Goal: Download file/media

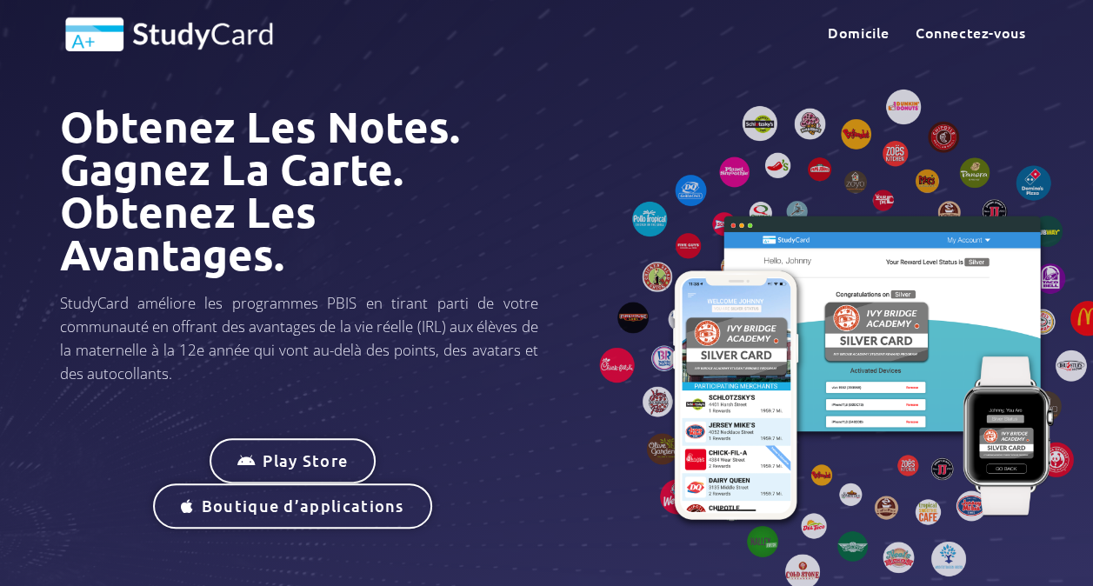
click at [555, 75] on div at bounding box center [795, 347] width 496 height 572
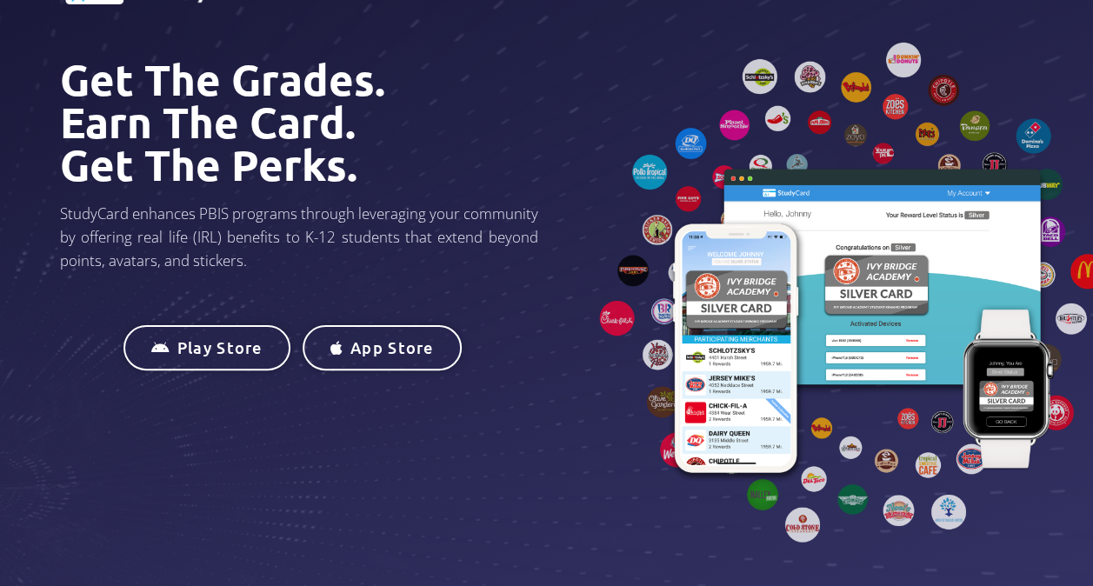
scroll to position [87, 0]
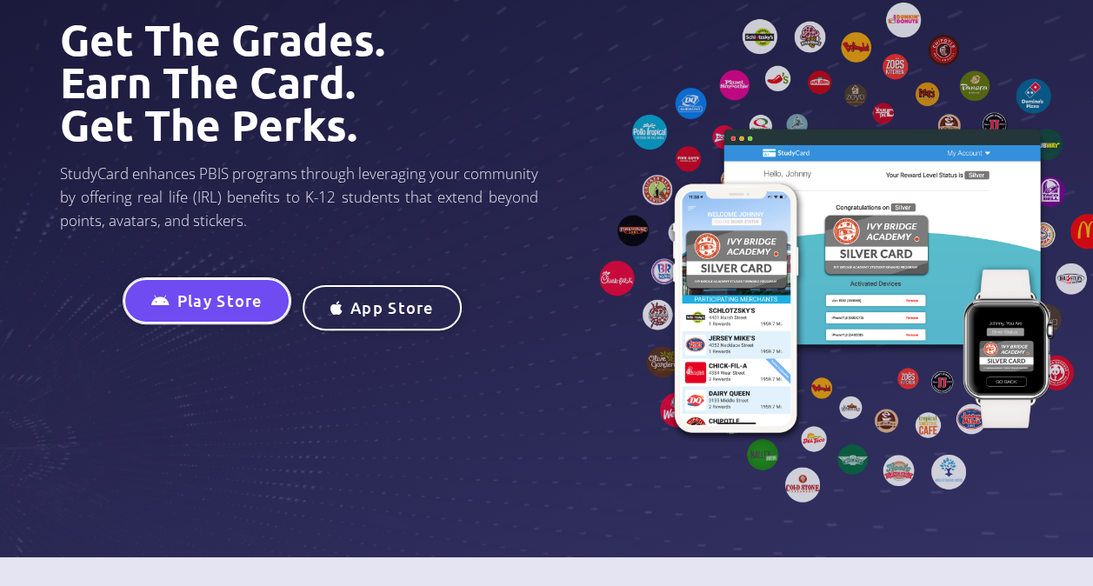
click at [195, 304] on span "Play Store" at bounding box center [219, 304] width 85 height 16
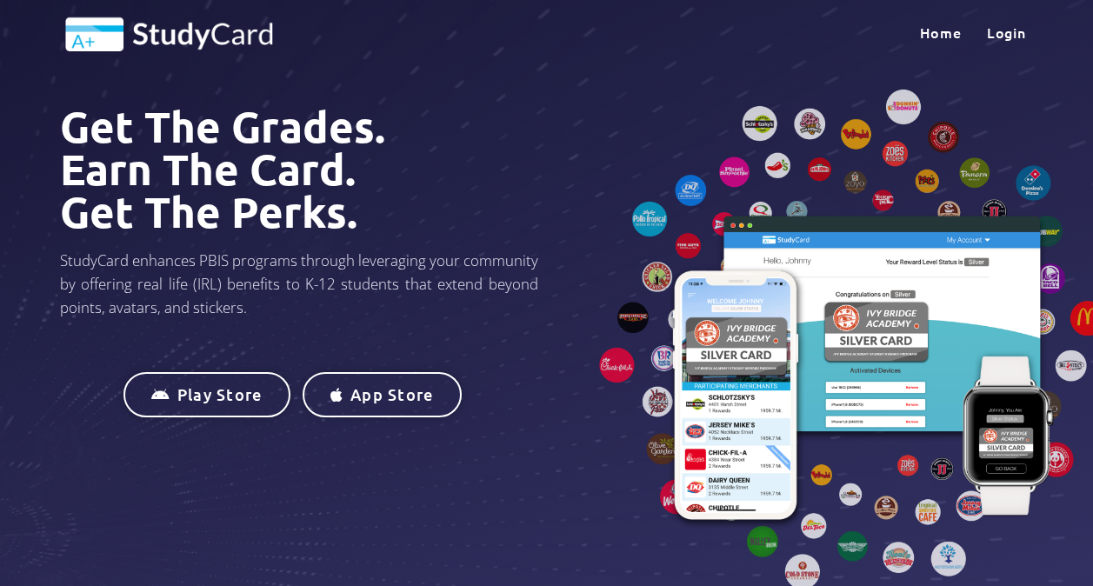
scroll to position [87, 0]
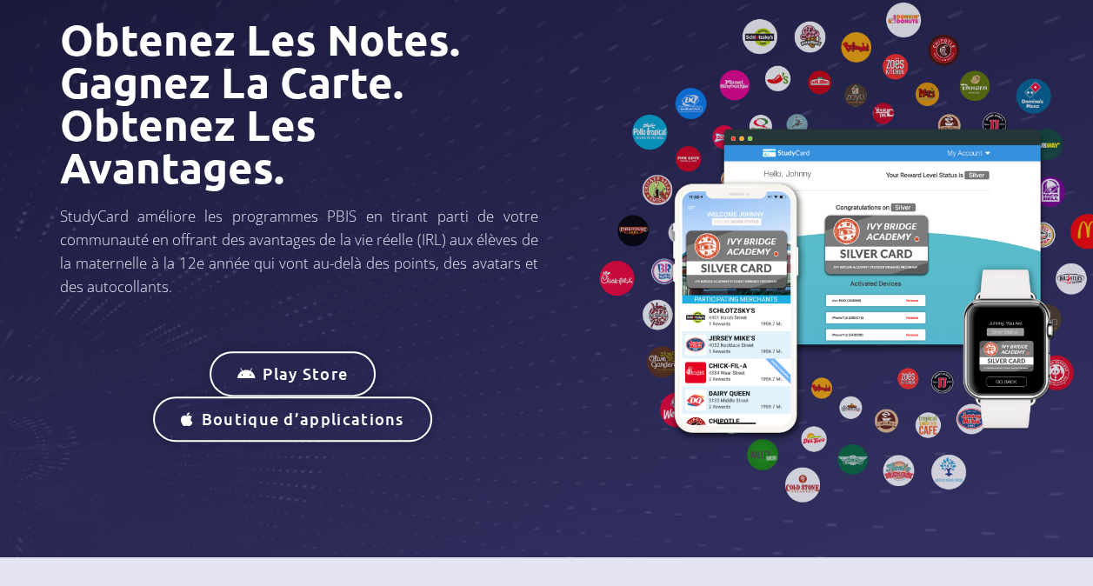
drag, startPoint x: 405, startPoint y: 276, endPoint x: 392, endPoint y: 277, distance: 13.1
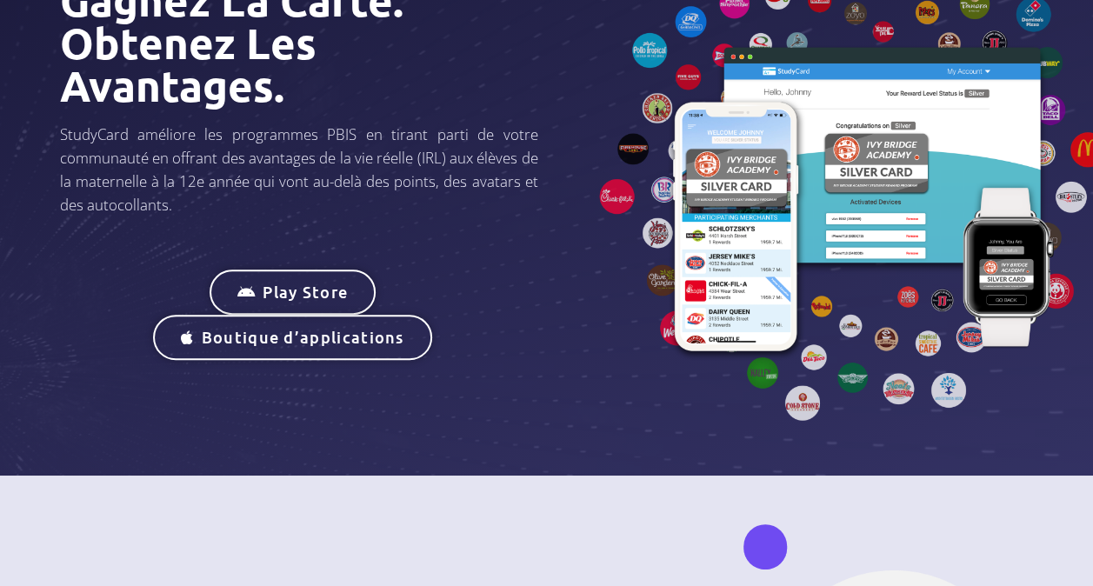
scroll to position [174, 0]
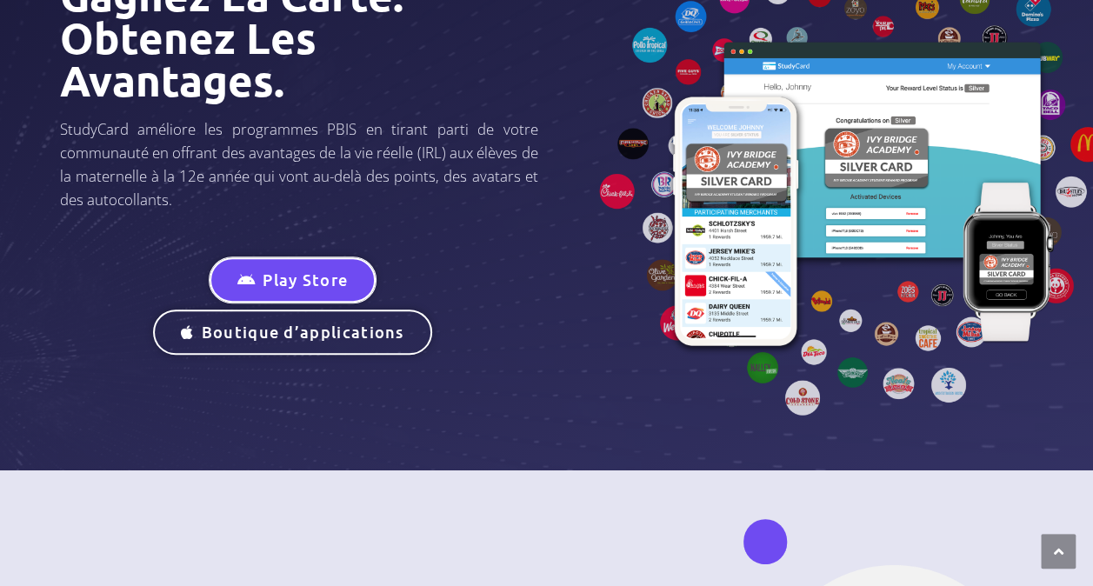
click at [306, 280] on span "Play Store" at bounding box center [305, 280] width 85 height 16
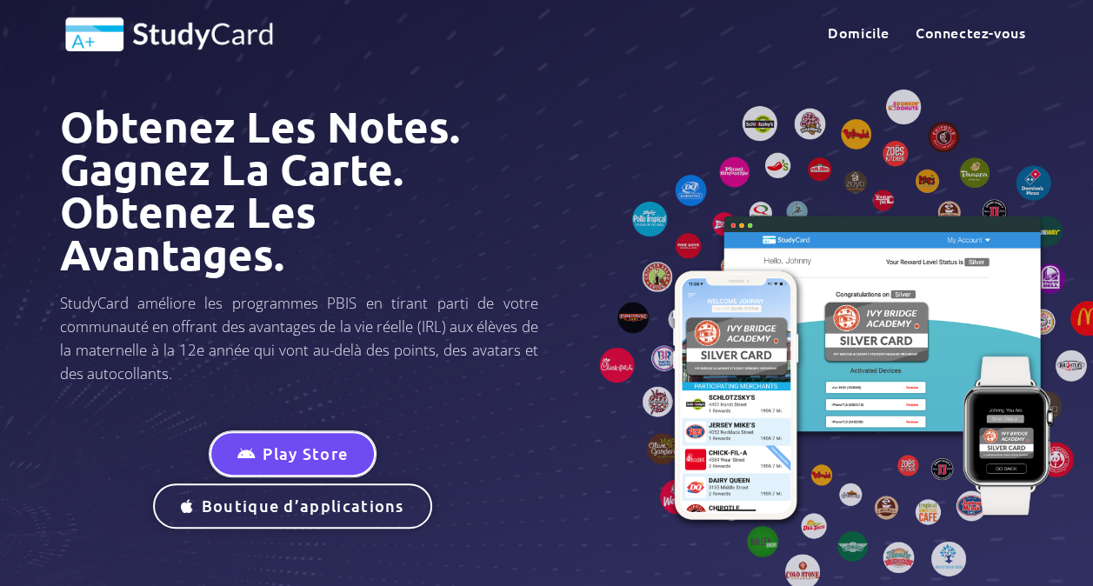
click at [275, 453] on span "Play Store" at bounding box center [305, 457] width 85 height 16
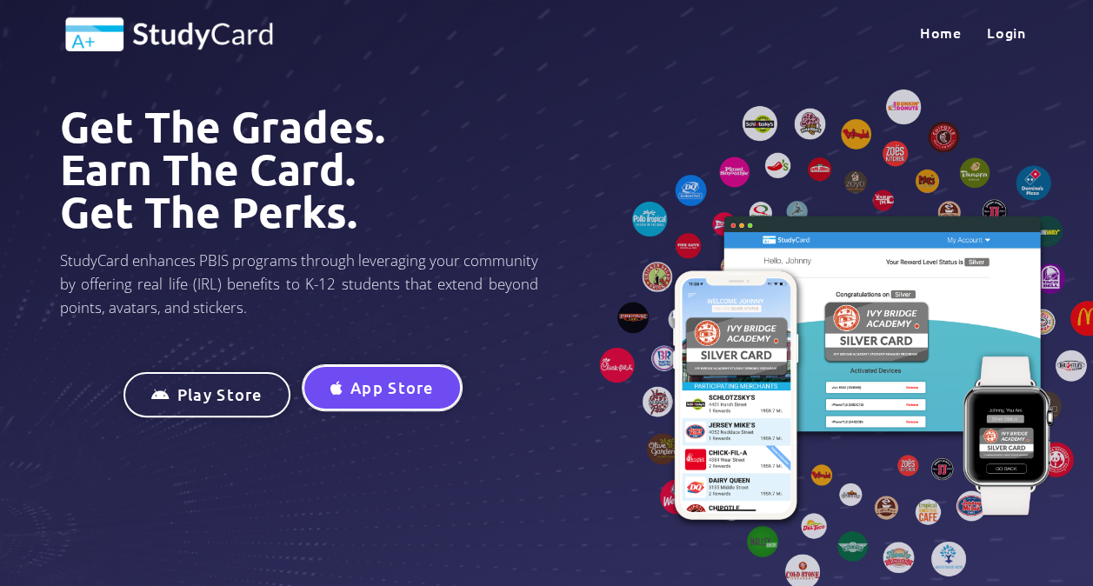
click at [401, 384] on span "App Store" at bounding box center [393, 391] width 84 height 16
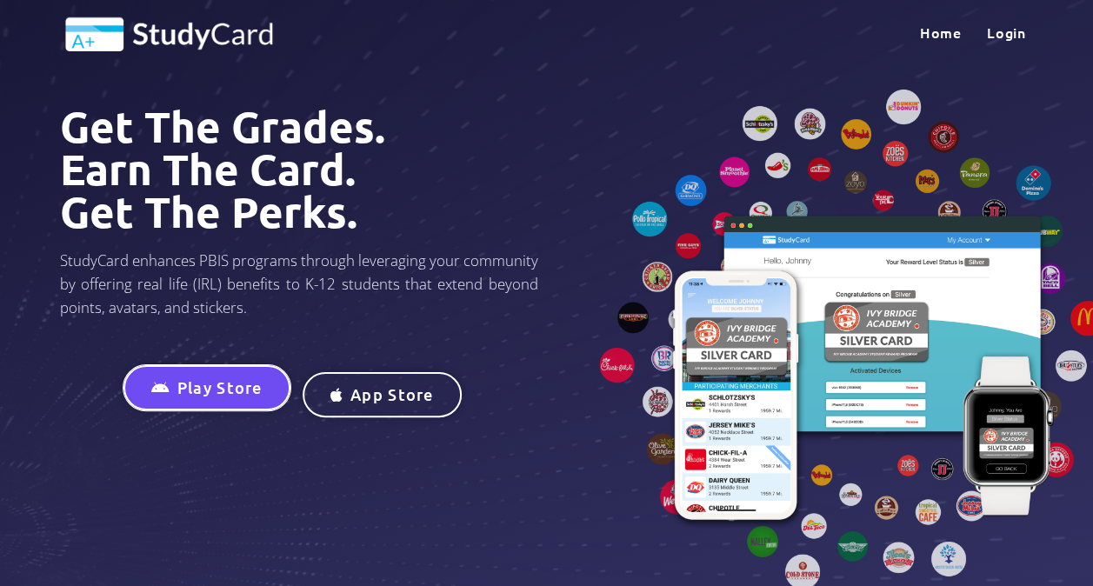
click at [245, 387] on span "Play Store" at bounding box center [219, 389] width 85 height 16
